Goal: Task Accomplishment & Management: Use online tool/utility

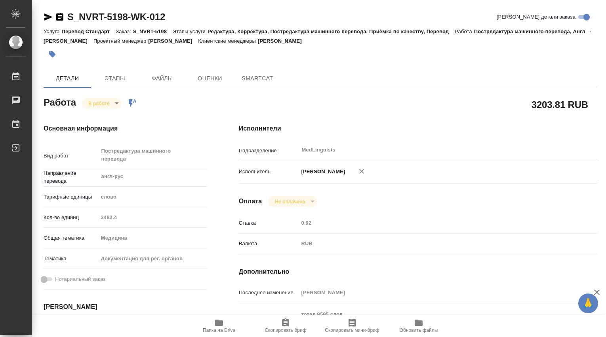
type textarea "x"
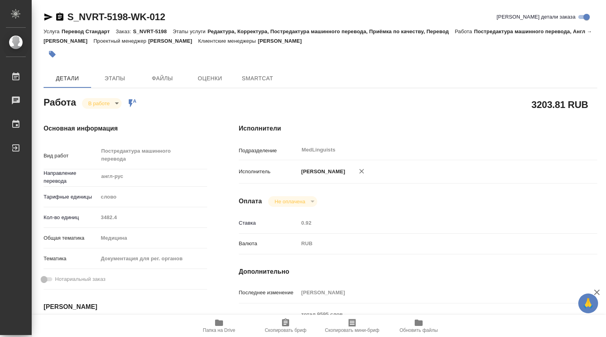
type textarea "x"
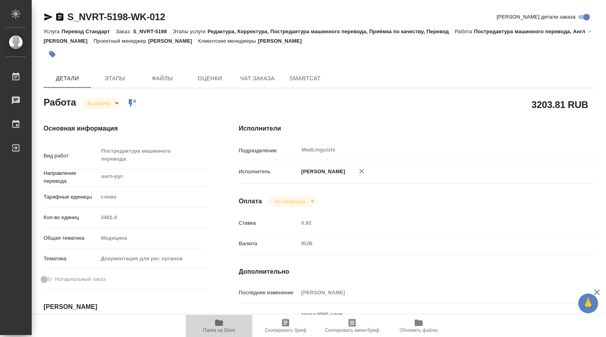
click at [222, 324] on icon "button" at bounding box center [219, 323] width 8 height 6
type textarea "x"
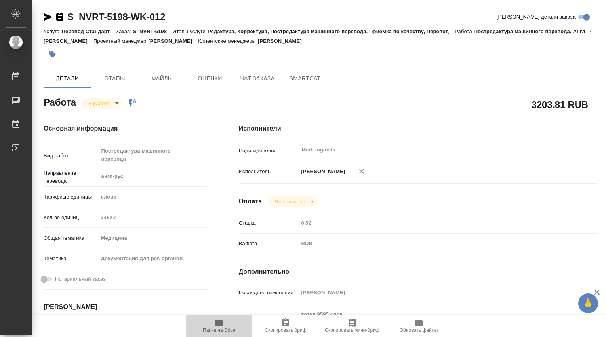
type textarea "x"
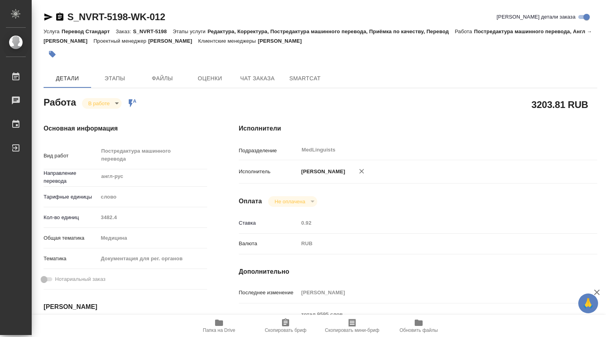
type textarea "x"
